Goal: Find specific page/section: Find specific page/section

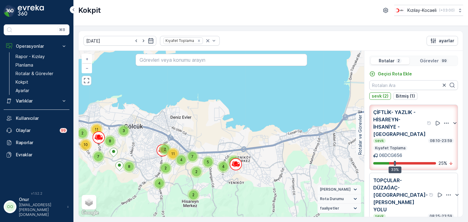
click at [423, 62] on p "Görevler" at bounding box center [429, 61] width 19 height 6
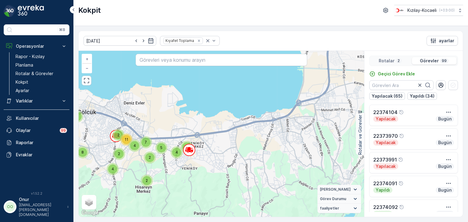
drag, startPoint x: 129, startPoint y: 181, endPoint x: 146, endPoint y: 176, distance: 17.5
click at [146, 176] on div "2" at bounding box center [147, 181] width 12 height 12
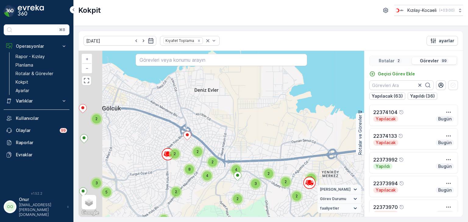
drag, startPoint x: 128, startPoint y: 147, endPoint x: 204, endPoint y: 194, distance: 89.0
click at [204, 194] on div "2 2 5 2 2 2 4 2 8 2 3 2 4 2 2 3 2 2 2 4 5 2 4 5 3 3 5 2 3 + − Uydu Yol haritası…" at bounding box center [222, 134] width 286 height 166
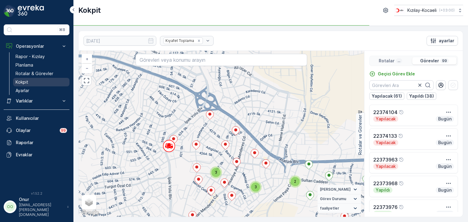
click at [22, 80] on p "Kokpit" at bounding box center [22, 82] width 13 height 6
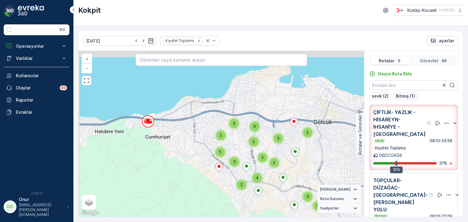
drag, startPoint x: 128, startPoint y: 113, endPoint x: 187, endPoint y: 136, distance: 63.7
click at [187, 136] on div "2 5 2 2 2 4 2 2 8 2 3 2 4 2 2 3 2 2 3 2 6 2 4 5 3 3 5 2 3 + − Uydu Yol haritası…" at bounding box center [222, 134] width 286 height 166
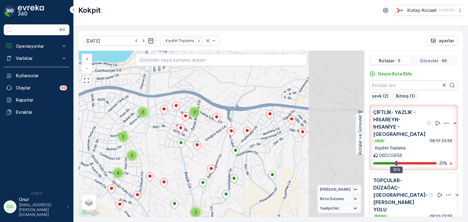
drag, startPoint x: 261, startPoint y: 153, endPoint x: 171, endPoint y: 154, distance: 90.2
click at [171, 154] on div "3 3 3 2 2 2 2 2 2 2 2 3 + − Uydu Yol haritası Arazi Karışık Leaflet Klavye kısa…" at bounding box center [222, 134] width 286 height 166
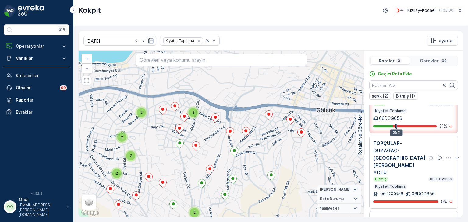
scroll to position [79, 0]
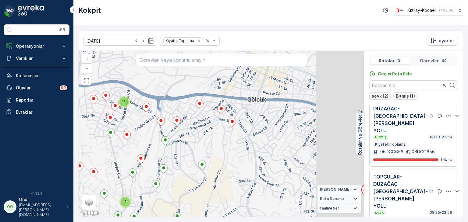
drag, startPoint x: 332, startPoint y: 166, endPoint x: 202, endPoint y: 152, distance: 130.6
click at [202, 152] on div "3 3 3 2 2 2 2 2 2 2 2 3 + − Uydu Yol haritası Arazi Karışık Leaflet Klavye kısa…" at bounding box center [222, 134] width 286 height 166
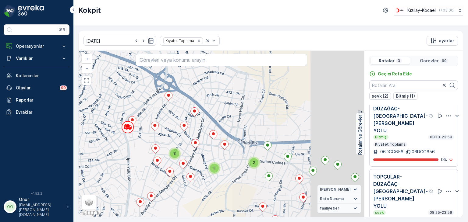
drag, startPoint x: 287, startPoint y: 172, endPoint x: 152, endPoint y: 132, distance: 140.8
click at [152, 132] on div "3 3 3 2 2 2 2 2 2 2 2 3 + − Uydu Yol haritası Arazi Karışık Leaflet Klavye kısa…" at bounding box center [222, 134] width 286 height 166
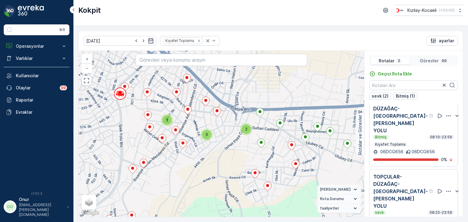
drag, startPoint x: 217, startPoint y: 165, endPoint x: 173, endPoint y: 190, distance: 50.2
click at [173, 190] on div "3 3 3 2 2 2 2 2 2 2 2 3 + − Uydu Yol haritası Arazi Karışık Leaflet Klavye kısa…" at bounding box center [222, 134] width 286 height 166
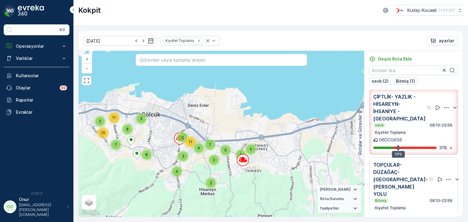
scroll to position [0, 0]
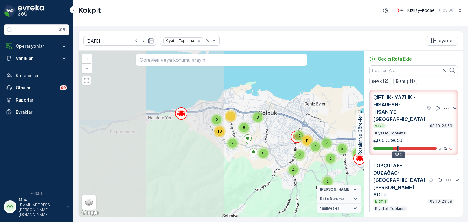
drag, startPoint x: 125, startPoint y: 127, endPoint x: 290, endPoint y: 142, distance: 165.9
click at [290, 142] on div "2 2 5 4 2 4 11 5 7 8 3 2 11 7 10 8 2 4 06DCG656 + − Uydu Yol haritası Arazi Kar…" at bounding box center [222, 134] width 286 height 166
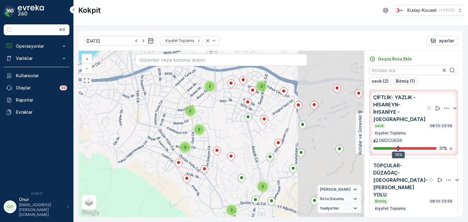
drag, startPoint x: 270, startPoint y: 126, endPoint x: 202, endPoint y: 128, distance: 68.0
click at [202, 128] on div "3 3 3 2 2 2 2 2 2 2 2 3 06DCG656 + − Uydu Yol haritası Arazi Karışık Leaflet Kl…" at bounding box center [222, 134] width 286 height 166
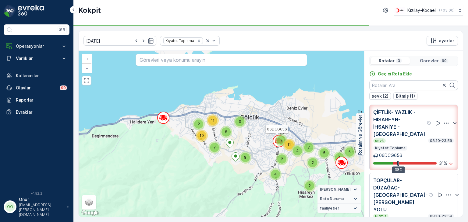
click at [430, 59] on p "Görevler" at bounding box center [429, 61] width 19 height 6
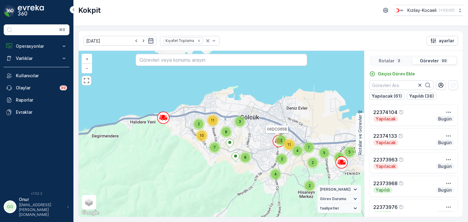
click at [394, 60] on div "Rotalar 3" at bounding box center [390, 60] width 39 height 7
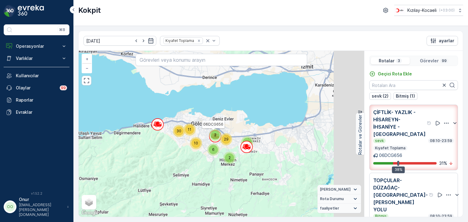
drag, startPoint x: 315, startPoint y: 140, endPoint x: 240, endPoint y: 139, distance: 75.0
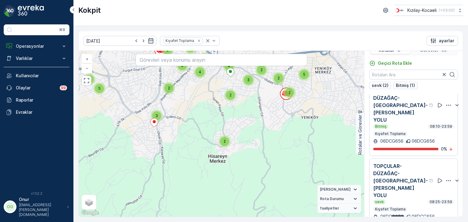
scroll to position [15, 0]
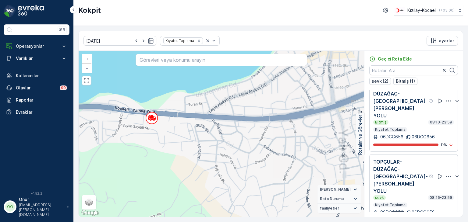
drag, startPoint x: 124, startPoint y: 96, endPoint x: 160, endPoint y: 145, distance: 60.4
click at [160, 145] on div "2 2 06DCG656 + − Uydu Yol haritası Arazi Karışık Leaflet Klavye kısayolları Har…" at bounding box center [222, 134] width 286 height 166
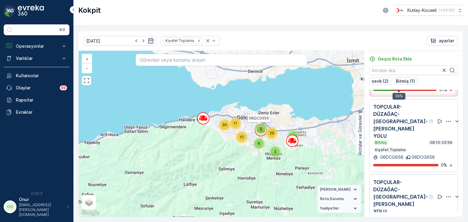
scroll to position [79, 0]
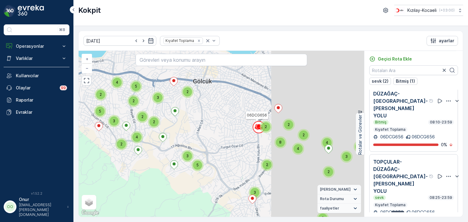
drag, startPoint x: 273, startPoint y: 138, endPoint x: 117, endPoint y: 115, distance: 157.4
click at [138, 115] on div "2" at bounding box center [142, 116] width 9 height 9
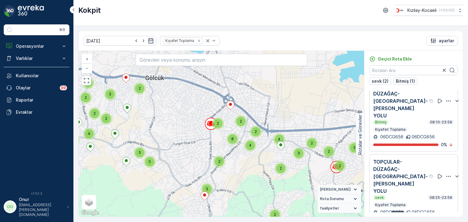
drag, startPoint x: 293, startPoint y: 137, endPoint x: 227, endPoint y: 149, distance: 66.5
click at [278, 142] on span "4" at bounding box center [279, 139] width 2 height 5
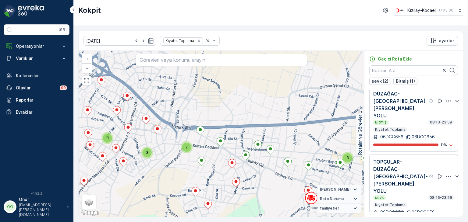
drag, startPoint x: 285, startPoint y: 180, endPoint x: 218, endPoint y: 152, distance: 72.2
click at [218, 152] on div "3 3 3 2 2 2 2 2 2 2 2 3 + − Uydu Yol haritası Arazi Karışık Leaflet Klavye kısa…" at bounding box center [222, 134] width 286 height 166
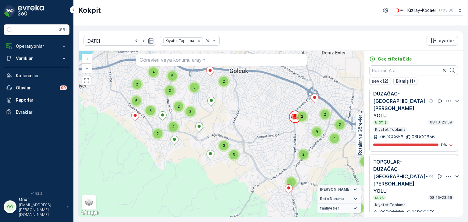
drag, startPoint x: 157, startPoint y: 106, endPoint x: 148, endPoint y: 150, distance: 44.9
click at [148, 151] on div "2 2 2 4 2 2 2 5 3 2 2 2 3 4 8 3 2 5 2 3 4 2 2 5 2 4 5 3 2 + − Uydu Yol haritası…" at bounding box center [222, 134] width 286 height 166
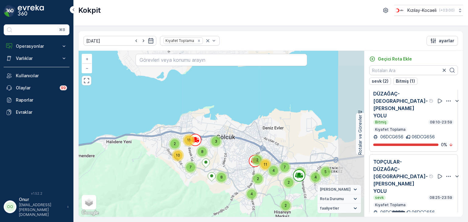
drag, startPoint x: 319, startPoint y: 158, endPoint x: 261, endPoint y: 160, distance: 58.2
click at [261, 160] on div "11" at bounding box center [265, 165] width 12 height 12
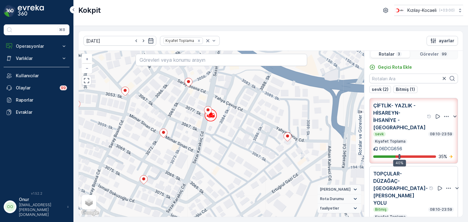
scroll to position [0, 0]
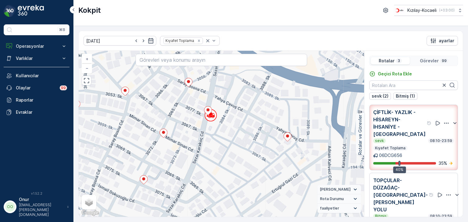
click at [424, 62] on p "Görevler" at bounding box center [429, 61] width 19 height 6
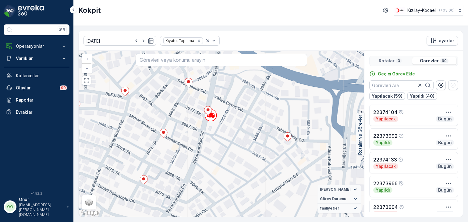
click at [384, 62] on p "Rotalar" at bounding box center [387, 61] width 16 height 6
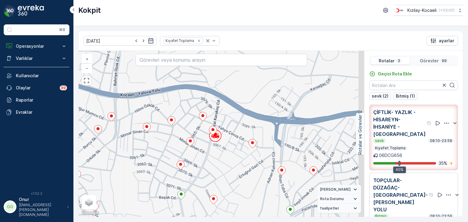
drag, startPoint x: 237, startPoint y: 164, endPoint x: 174, endPoint y: 130, distance: 72.3
click at [174, 130] on div "2 2 + − Uydu Yol haritası Arazi Karışık Leaflet Klavye kısayolları Harita Veril…" at bounding box center [222, 134] width 286 height 166
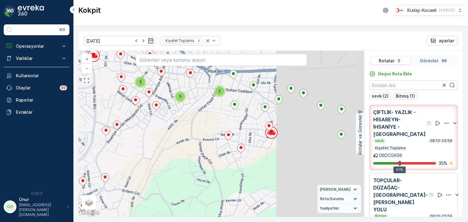
drag, startPoint x: 297, startPoint y: 139, endPoint x: 202, endPoint y: 149, distance: 95.6
click at [202, 149] on div "3 3 3 2 2 2 2 2 2 2 2 3 + − Uydu Yol haritası Arazi Karışık Leaflet Klavye kısa…" at bounding box center [222, 134] width 286 height 166
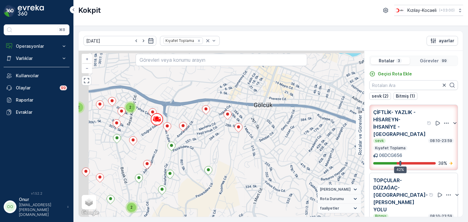
drag, startPoint x: 140, startPoint y: 99, endPoint x: 163, endPoint y: 143, distance: 49.6
click at [163, 143] on div "3 3 3 2 2 2 2 2 2 2 2 3 + − Uydu Yol haritası Arazi Karışık Leaflet Klavye kısa…" at bounding box center [222, 134] width 286 height 166
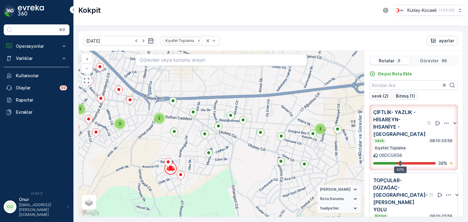
drag, startPoint x: 275, startPoint y: 157, endPoint x: 218, endPoint y: 152, distance: 56.9
click at [218, 152] on div "3 3 3 2 2 2 2 2 2 2 2 3 + − Uydu Yol haritası Arazi Karışık Leaflet Klavye kısa…" at bounding box center [222, 134] width 286 height 166
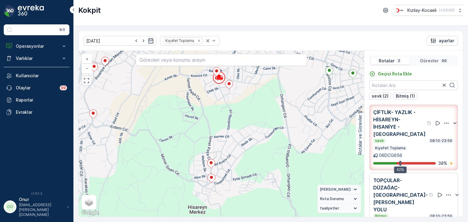
drag, startPoint x: 200, startPoint y: 201, endPoint x: 222, endPoint y: 166, distance: 41.0
click at [222, 166] on div "3 3 3 2 2 2 2 2 2 2 2 3 + − Uydu Yol haritası Arazi Karışık Leaflet Klavye kısa…" at bounding box center [222, 134] width 286 height 166
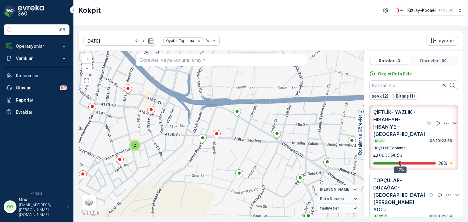
drag, startPoint x: 224, startPoint y: 122, endPoint x: 185, endPoint y: 161, distance: 54.9
click at [185, 161] on div "2 2 + − Uydu Yol haritası Arazi Karışık Leaflet Klavye kısayolları Harita Veril…" at bounding box center [222, 134] width 286 height 166
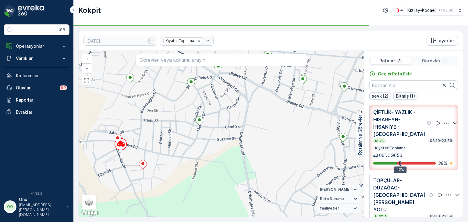
drag, startPoint x: 242, startPoint y: 200, endPoint x: 194, endPoint y: 143, distance: 74.8
click at [186, 144] on div "2 2 + − Uydu Yol haritası Arazi Karışık Leaflet Klavye kısayolları Harita Veril…" at bounding box center [222, 134] width 286 height 166
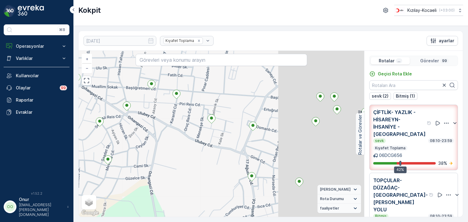
drag, startPoint x: 195, startPoint y: 163, endPoint x: 156, endPoint y: 179, distance: 42.1
click at [156, 179] on div "2 2 + − Uydu Yol haritası Arazi Karışık Leaflet Klavye kısayolları Harita Veril…" at bounding box center [222, 134] width 286 height 166
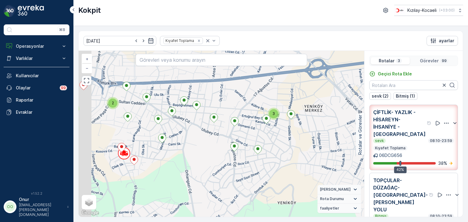
drag, startPoint x: 186, startPoint y: 154, endPoint x: 229, endPoint y: 127, distance: 50.0
click at [229, 126] on div "3 3 3 2 2 2 2 2 2 2 2 3 + − Uydu Yol haritası Arazi Karışık Leaflet Klavye kısa…" at bounding box center [222, 134] width 286 height 166
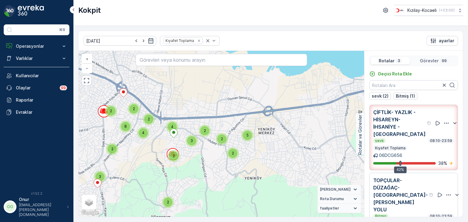
drag, startPoint x: 182, startPoint y: 179, endPoint x: 235, endPoint y: 172, distance: 53.5
click at [234, 172] on div "2 2 5 2 2 2 4 2 8 2 3 2 4 2 2 3 2 2 2 4 5 2 4 5 3 3 5 2 3 + − Uydu Yol haritası…" at bounding box center [222, 134] width 286 height 166
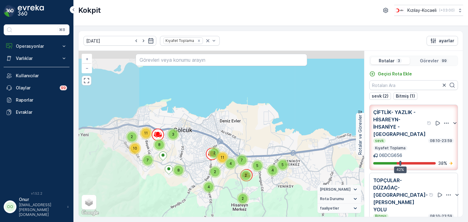
drag, startPoint x: 123, startPoint y: 146, endPoint x: 187, endPoint y: 171, distance: 69.7
click at [188, 171] on div "2 2 5 4 2 4 11 5 7 8 3 2 11 7 10 8 2 4 + − Uydu Yol haritası Arazi Karışık Leaf…" at bounding box center [222, 134] width 286 height 166
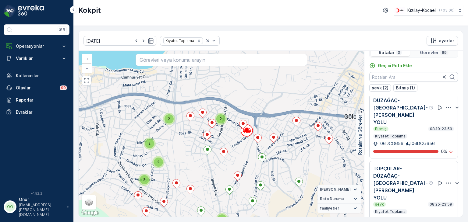
scroll to position [15, 0]
